Goal: Task Accomplishment & Management: Complete application form

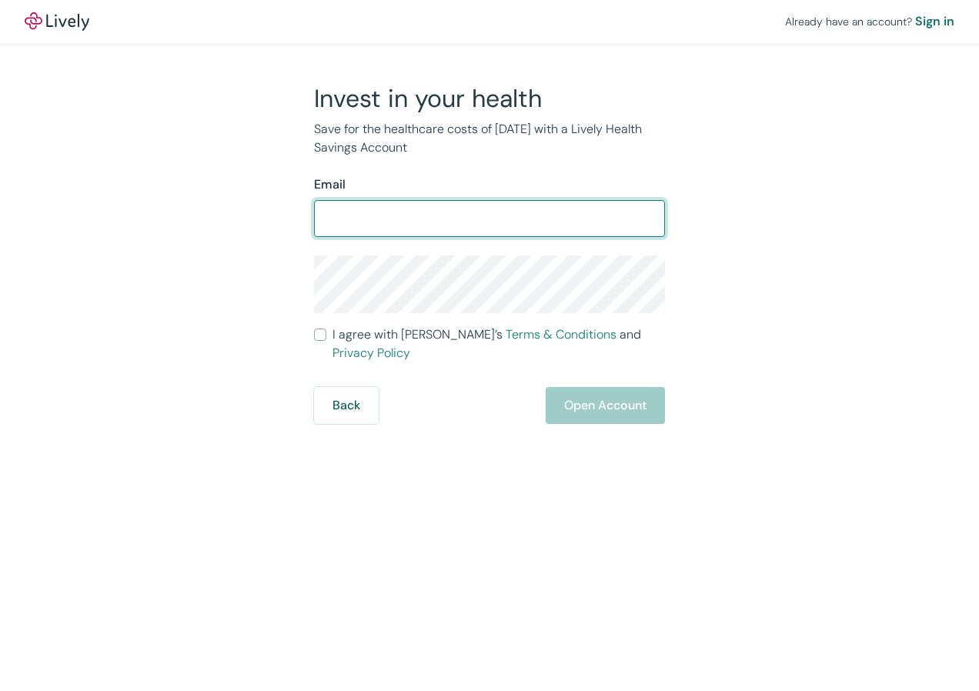
click at [446, 221] on input "Email" at bounding box center [489, 218] width 351 height 31
click at [760, 237] on div "Invest in your health Save for the healthcare costs of [DATE] with a Lively Hea…" at bounding box center [480, 253] width 739 height 341
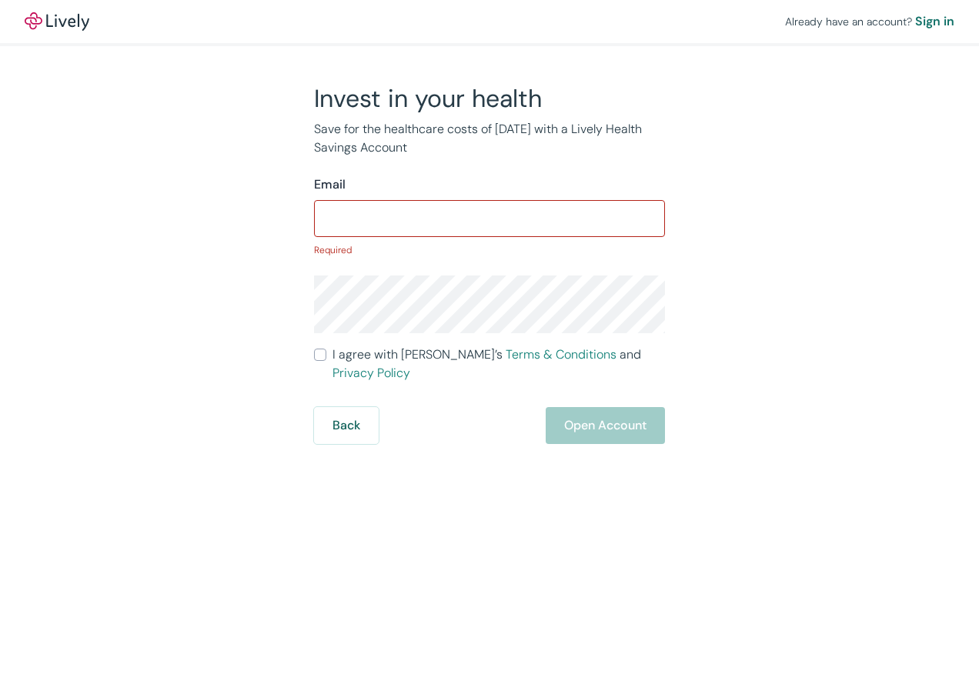
click at [586, 416] on div "Back Open Account" at bounding box center [489, 425] width 351 height 37
click at [438, 222] on input "Email" at bounding box center [489, 218] width 351 height 31
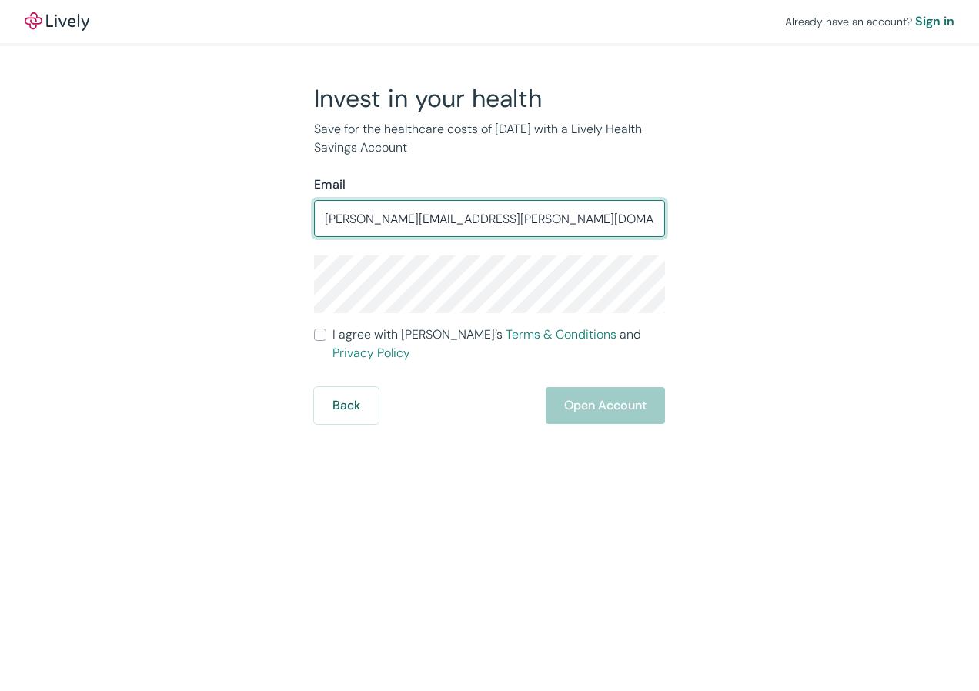
type input "[PERSON_NAME][EMAIL_ADDRESS][PERSON_NAME][DOMAIN_NAME]"
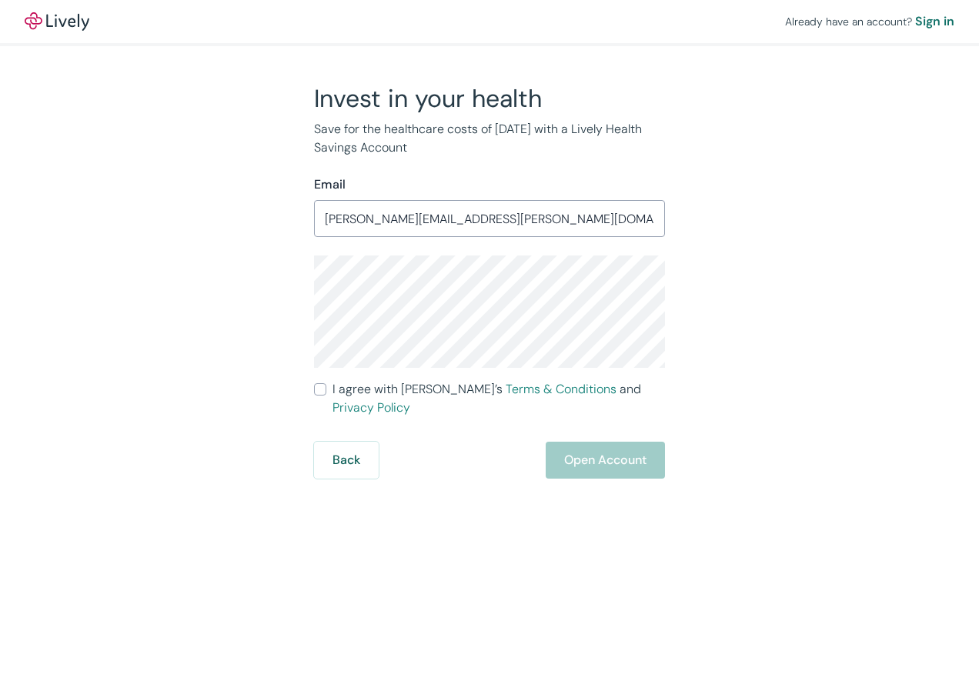
click at [321, 391] on input "I agree with Lively’s Terms & Conditions and Privacy Policy" at bounding box center [320, 389] width 12 height 12
checkbox input "true"
click at [599, 442] on button "Open Account" at bounding box center [605, 460] width 119 height 37
